Goal: Transaction & Acquisition: Obtain resource

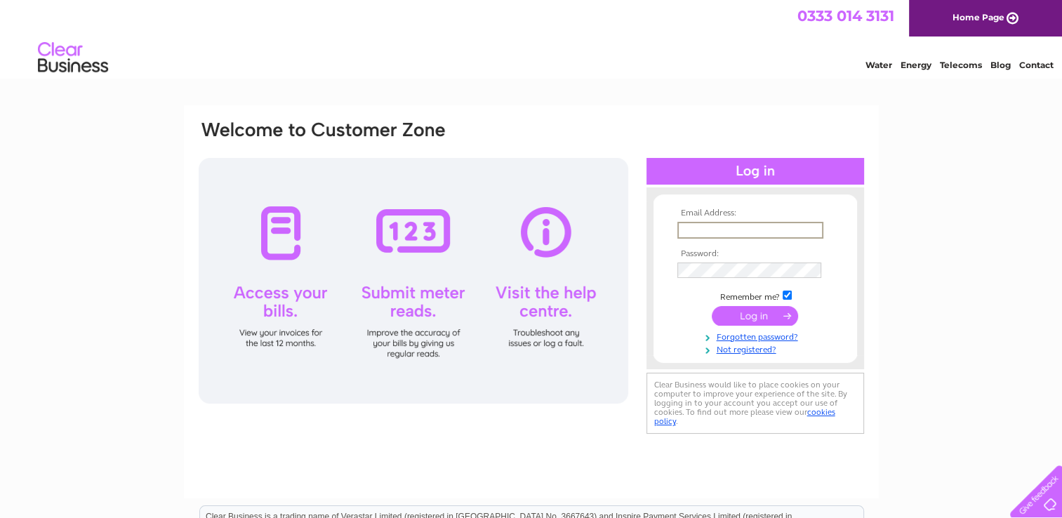
click at [722, 232] on input "text" at bounding box center [750, 230] width 146 height 17
type input "[EMAIL_ADDRESS][DOMAIN_NAME][PERSON_NAME]"
click at [754, 317] on input "submit" at bounding box center [755, 315] width 86 height 20
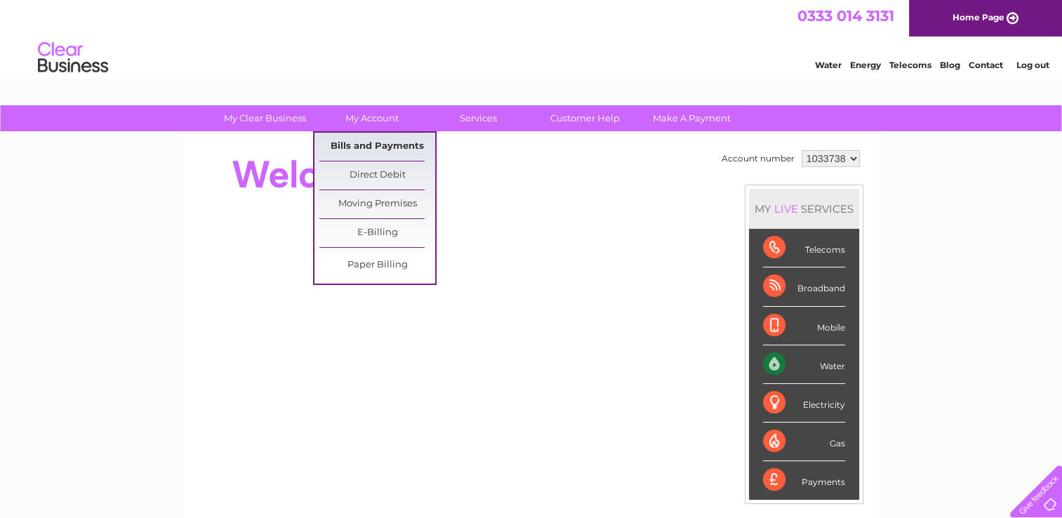
click at [366, 151] on link "Bills and Payments" at bounding box center [377, 147] width 116 height 28
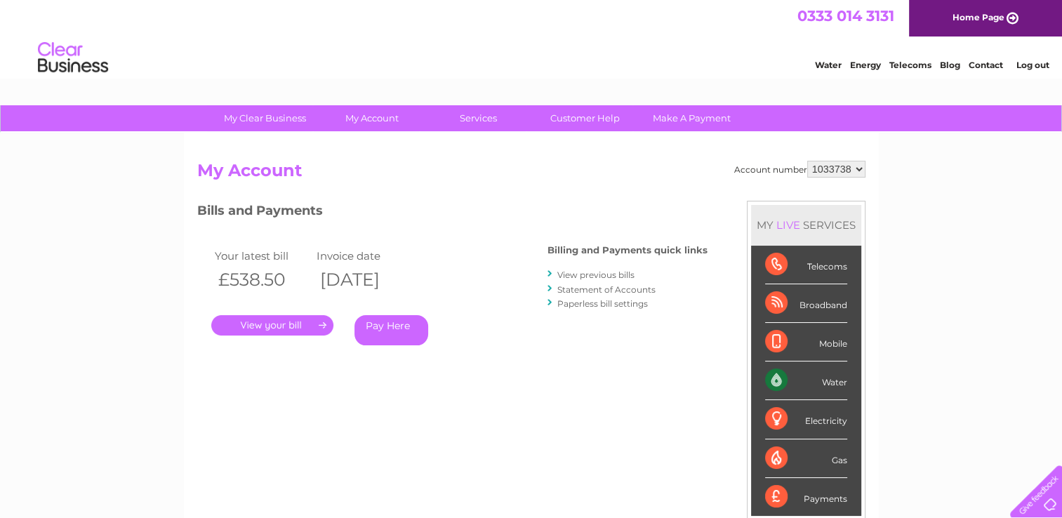
click at [274, 326] on link "." at bounding box center [272, 325] width 122 height 20
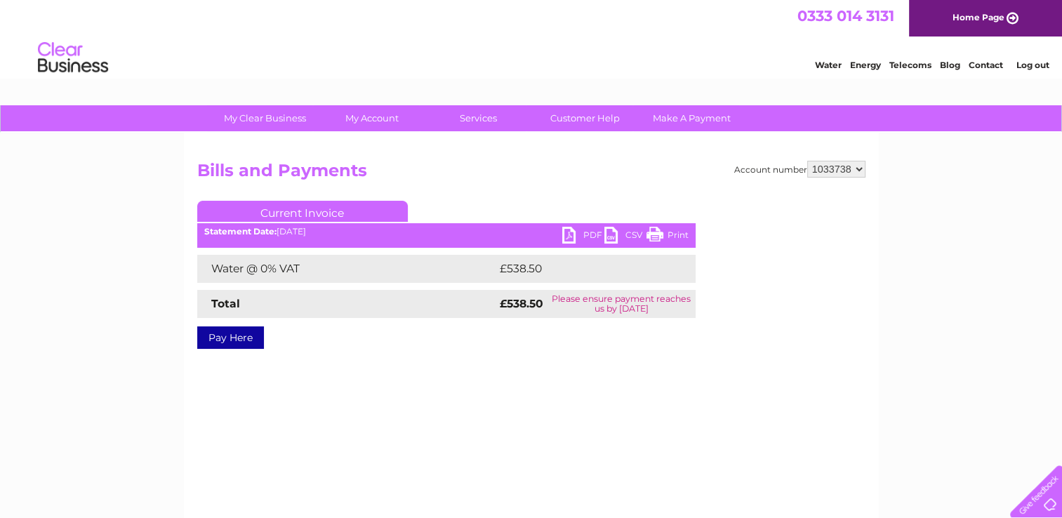
click at [574, 231] on link "PDF" at bounding box center [583, 237] width 42 height 20
